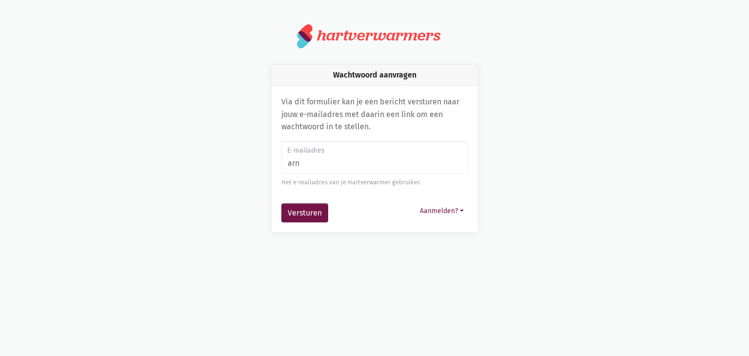
type input "[EMAIL_ADDRESS][DOMAIN_NAME]"
click at [315, 215] on button "Versturen" at bounding box center [304, 212] width 47 height 19
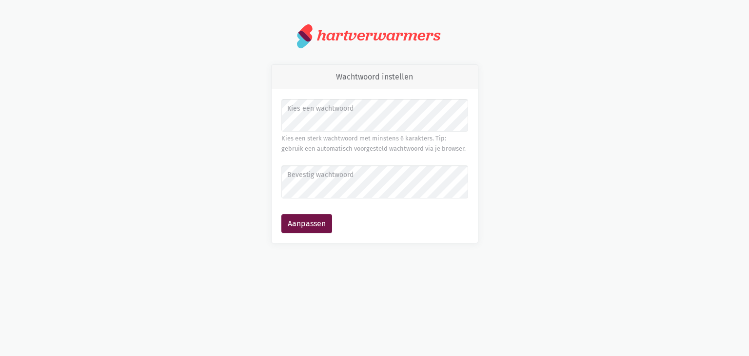
click at [344, 176] on label "Bevestig wachtwoord" at bounding box center [374, 175] width 174 height 11
click at [281, 214] on button "Aanpassen" at bounding box center [306, 223] width 51 height 19
